Goal: Task Accomplishment & Management: Manage account settings

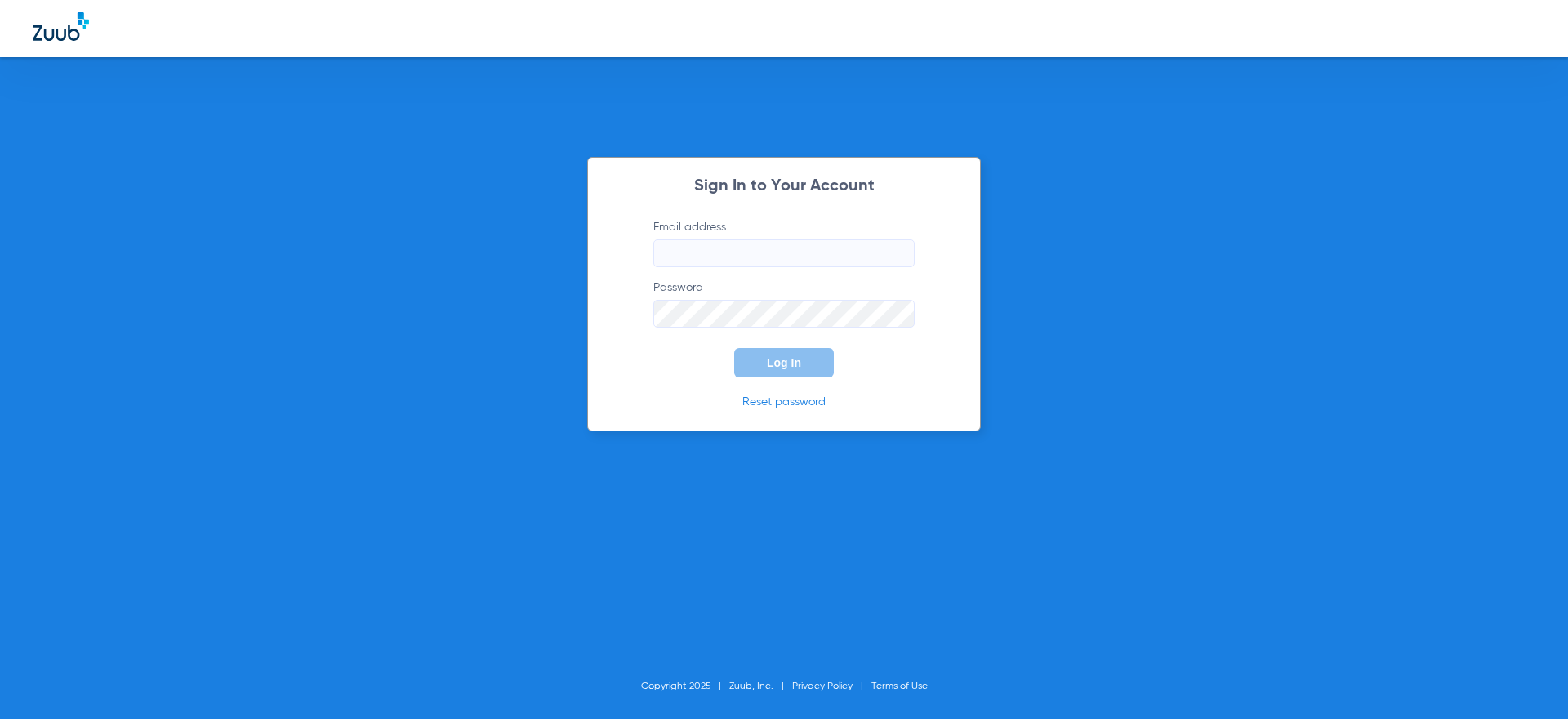
click at [751, 231] on label "Email address" at bounding box center [784, 243] width 261 height 48
click at [751, 239] on input "Email address" at bounding box center [784, 253] width 261 height 28
click at [751, 236] on label "Email address Required" at bounding box center [784, 243] width 261 height 48
click at [751, 239] on input "Email address Required" at bounding box center [784, 253] width 261 height 28
click at [751, 236] on label "Email address Required" at bounding box center [784, 243] width 261 height 48
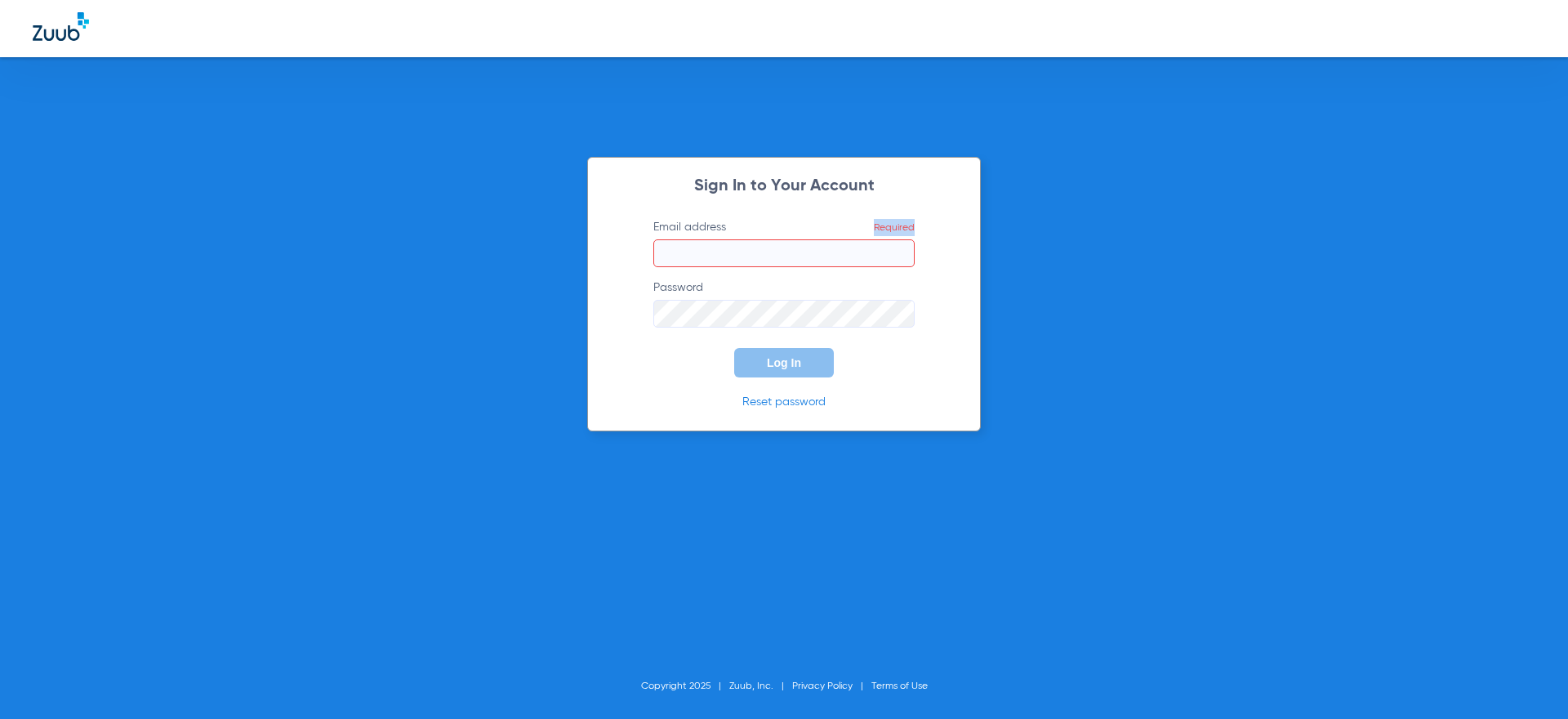
click at [751, 239] on input "Email address Required" at bounding box center [784, 253] width 261 height 28
click at [751, 236] on label "Email address Required" at bounding box center [784, 243] width 261 height 48
click at [751, 239] on input "Email address Required" at bounding box center [784, 253] width 261 height 28
type input "[EMAIL_ADDRESS][DOMAIN_NAME]"
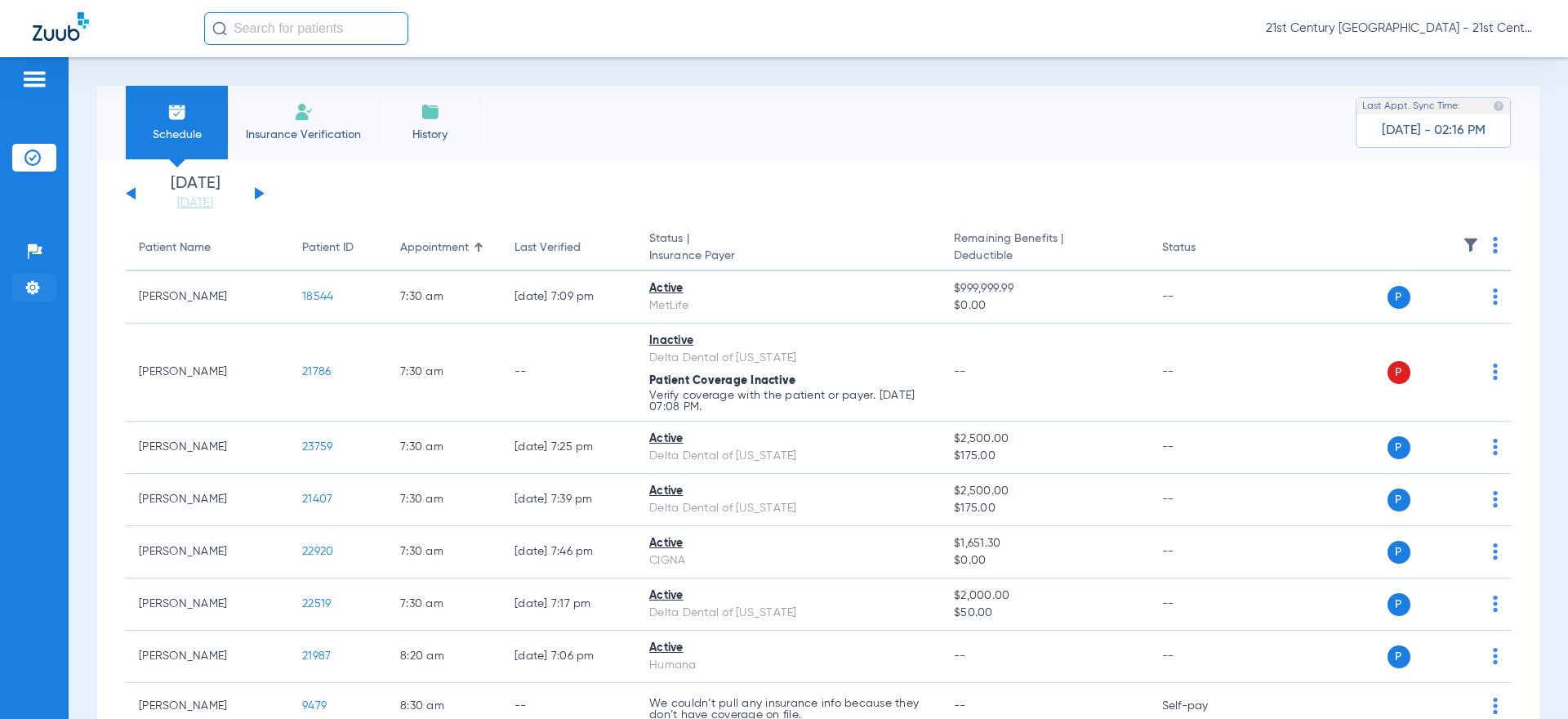
click at [44, 287] on li "Settings" at bounding box center [34, 287] width 44 height 28
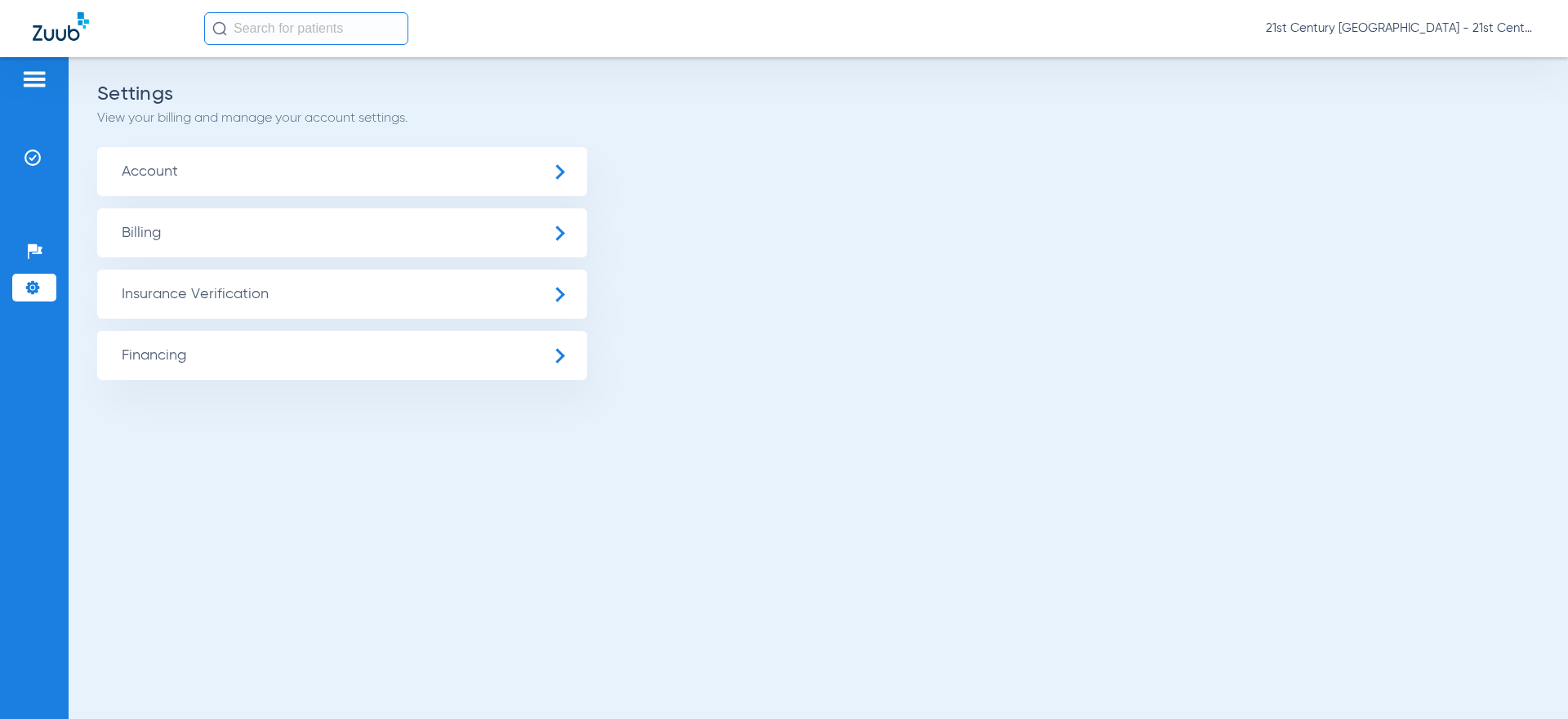
click at [278, 299] on span "Insurance Verification" at bounding box center [342, 294] width 490 height 49
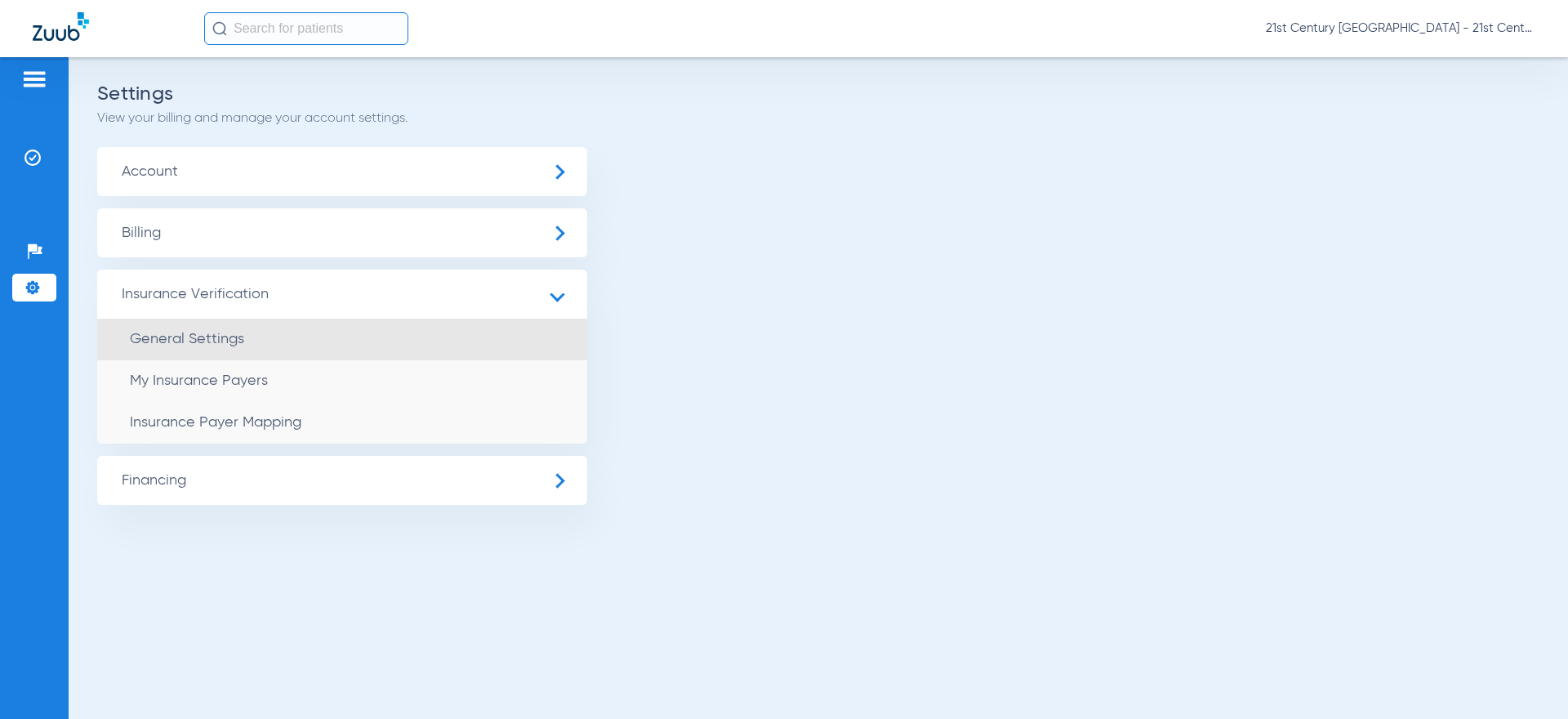
click at [262, 340] on li "General Settings" at bounding box center [342, 339] width 490 height 41
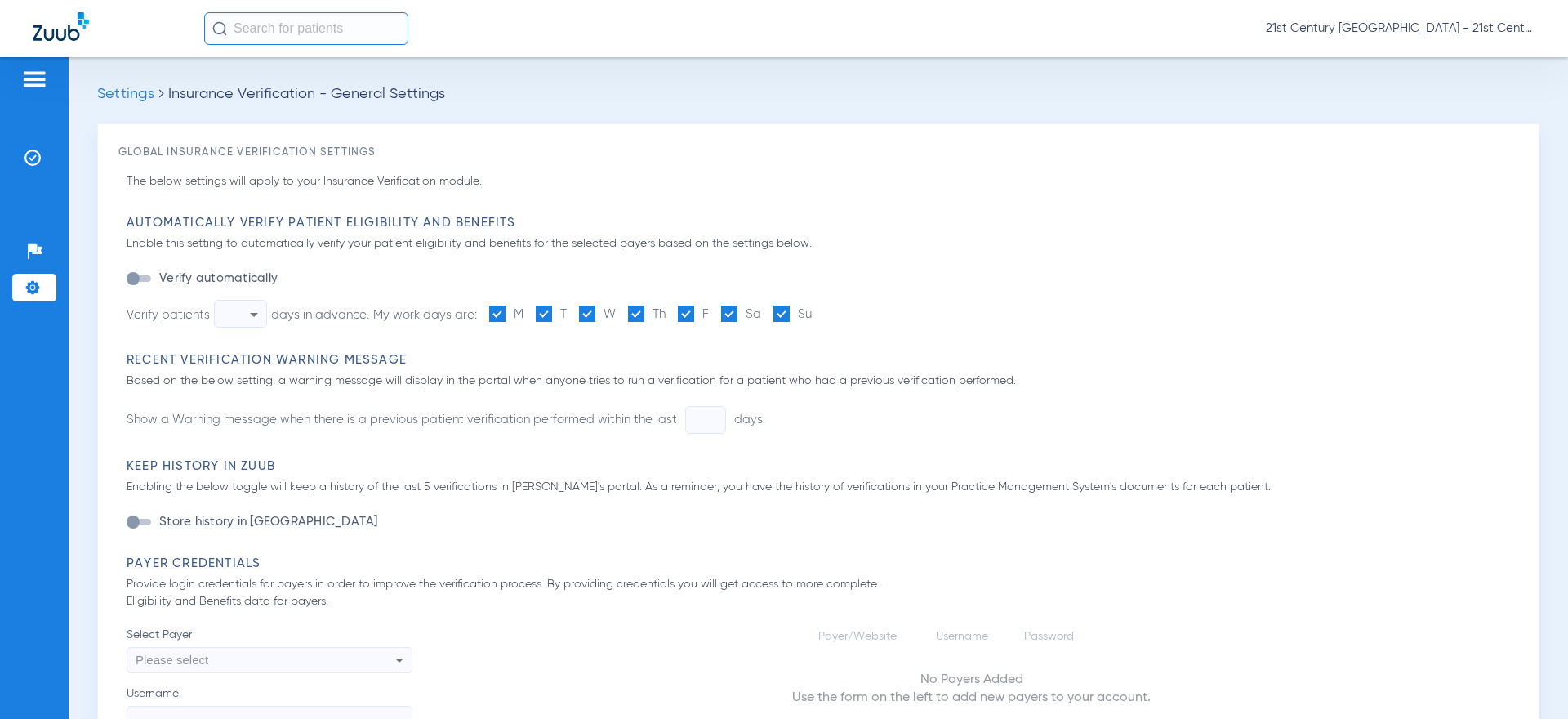
type input "1"
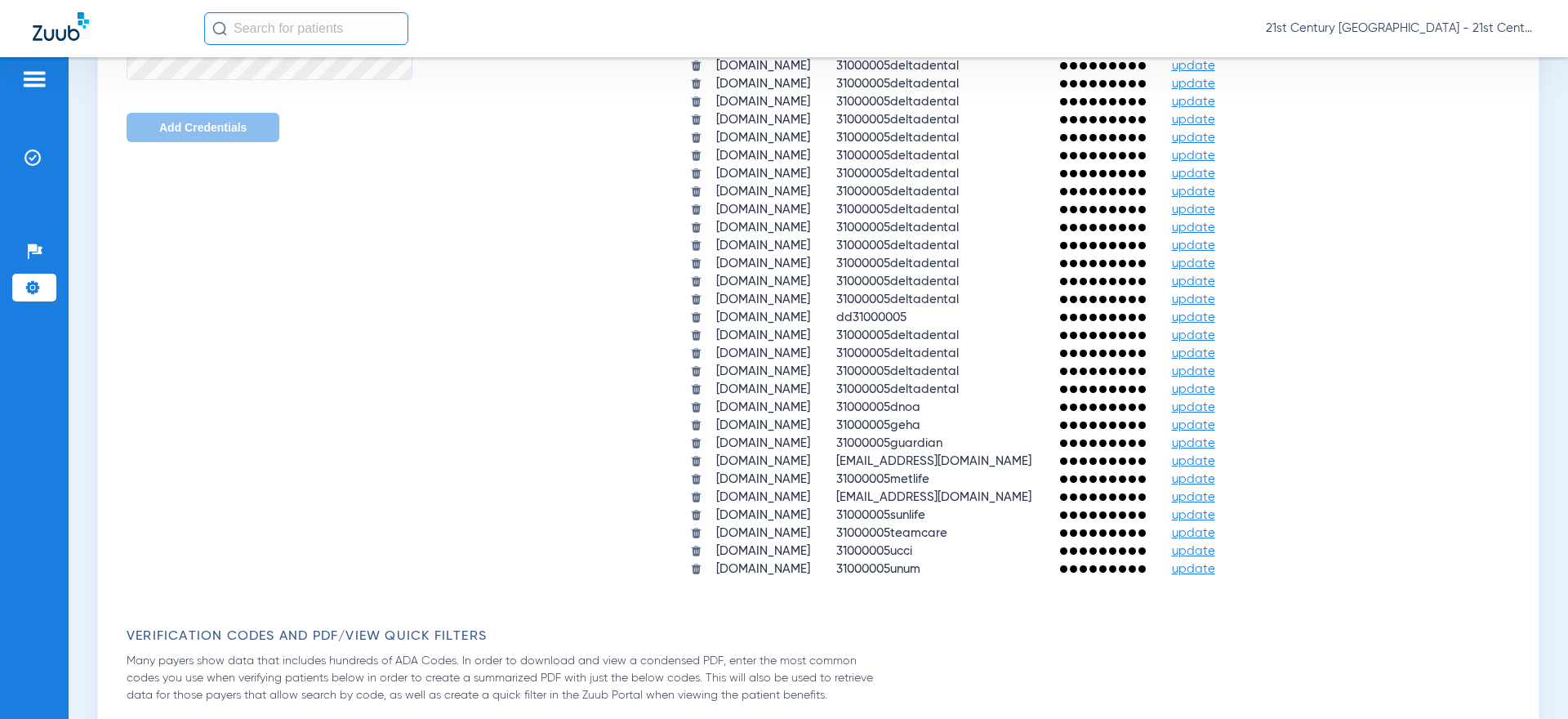
scroll to position [927, 0]
